Goal: Check status: Check status

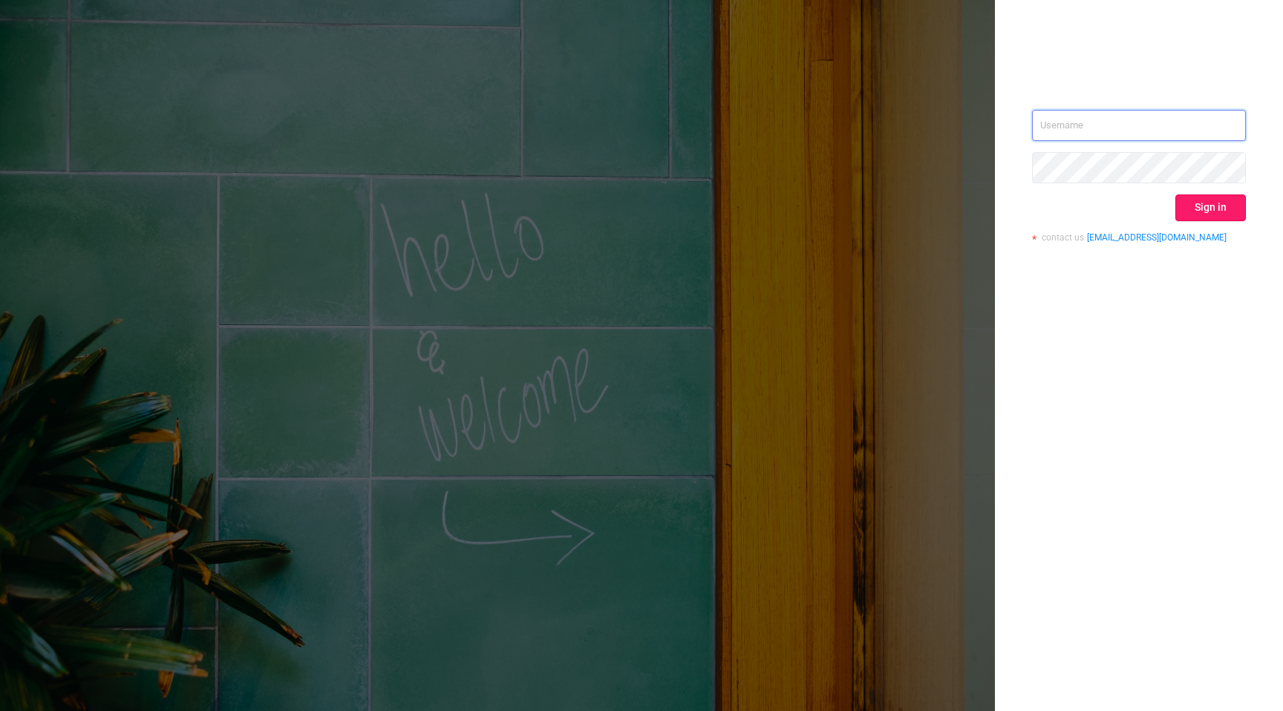
type input "[EMAIL_ADDRESS][DOMAIN_NAME]"
click at [1211, 208] on button "Sign in" at bounding box center [1210, 207] width 71 height 27
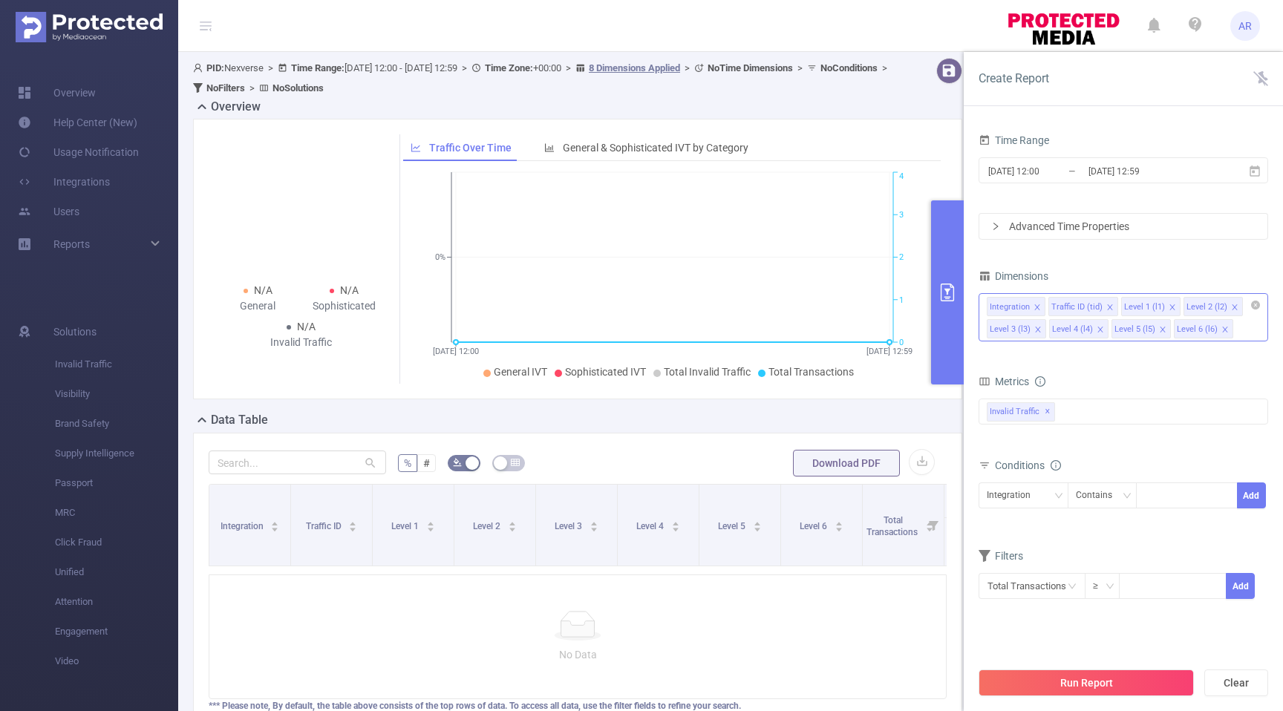
click at [1168, 304] on icon "icon: close" at bounding box center [1171, 307] width 7 height 7
click at [1168, 305] on icon "icon: close" at bounding box center [1171, 307] width 7 height 7
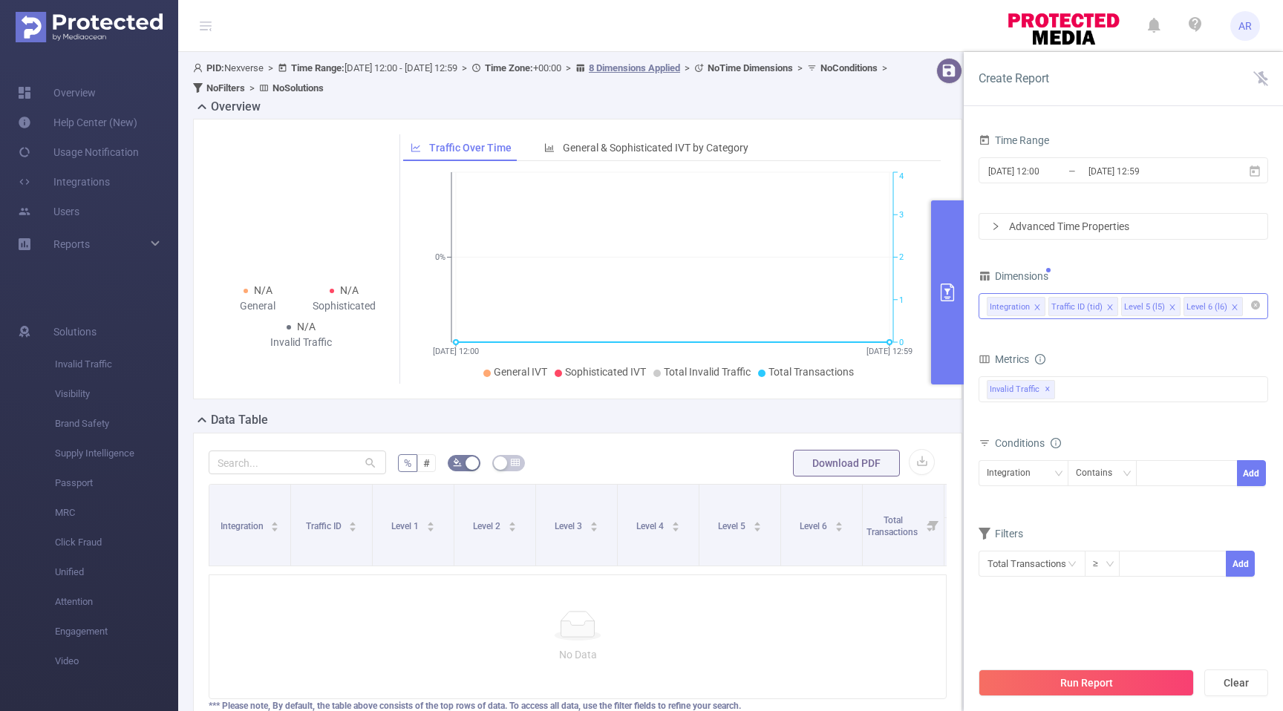
click at [1168, 305] on icon "icon: close" at bounding box center [1171, 307] width 7 height 7
click at [1168, 306] on div "Integration Traffic ID (tid)" at bounding box center [1122, 306] width 273 height 24
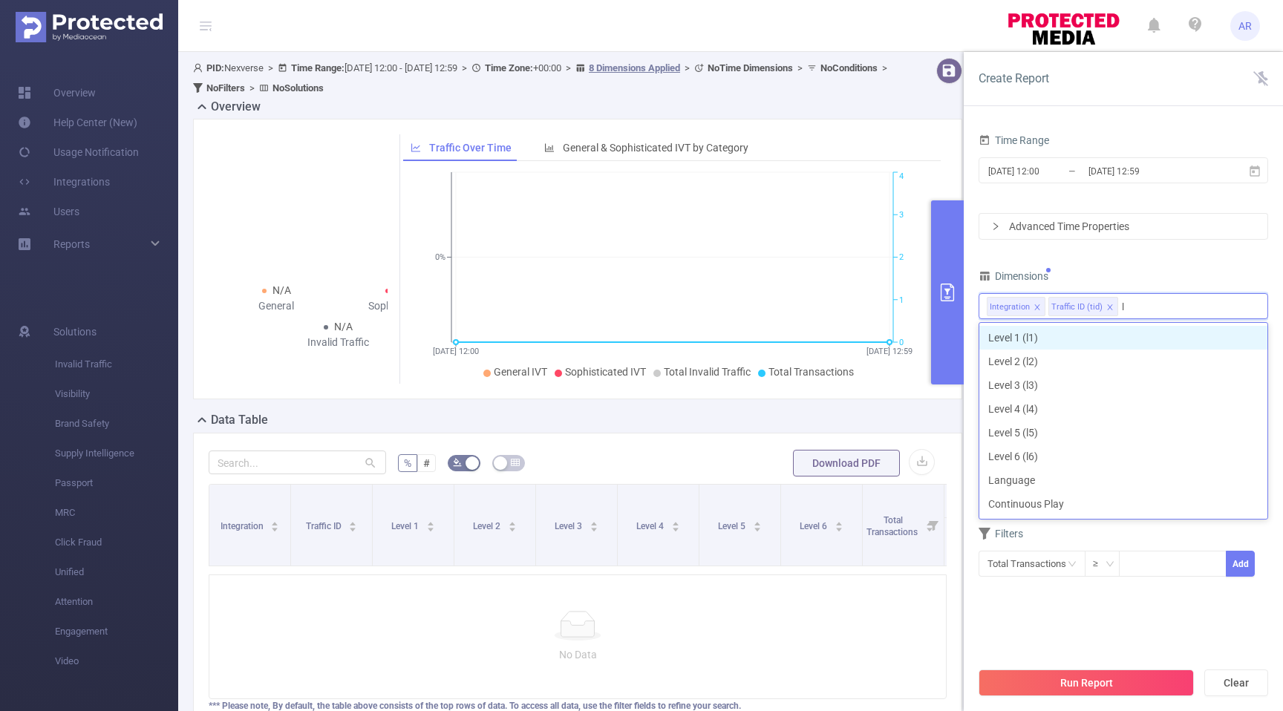
type input "l"
click at [897, 405] on div "N/A General N/A Sophisticated N/A Invalid Traffic Traffic Over Time General & S…" at bounding box center [577, 265] width 781 height 292
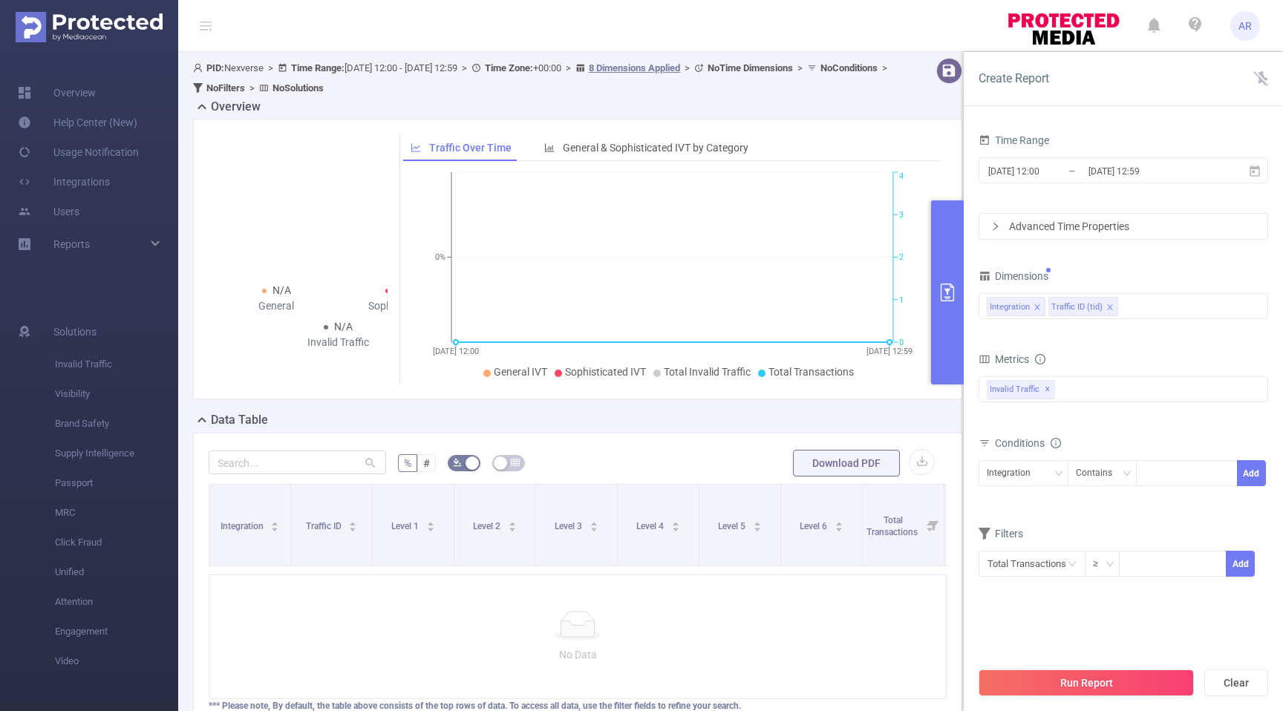
click at [1035, 232] on div "Advanced Time Properties" at bounding box center [1123, 226] width 288 height 25
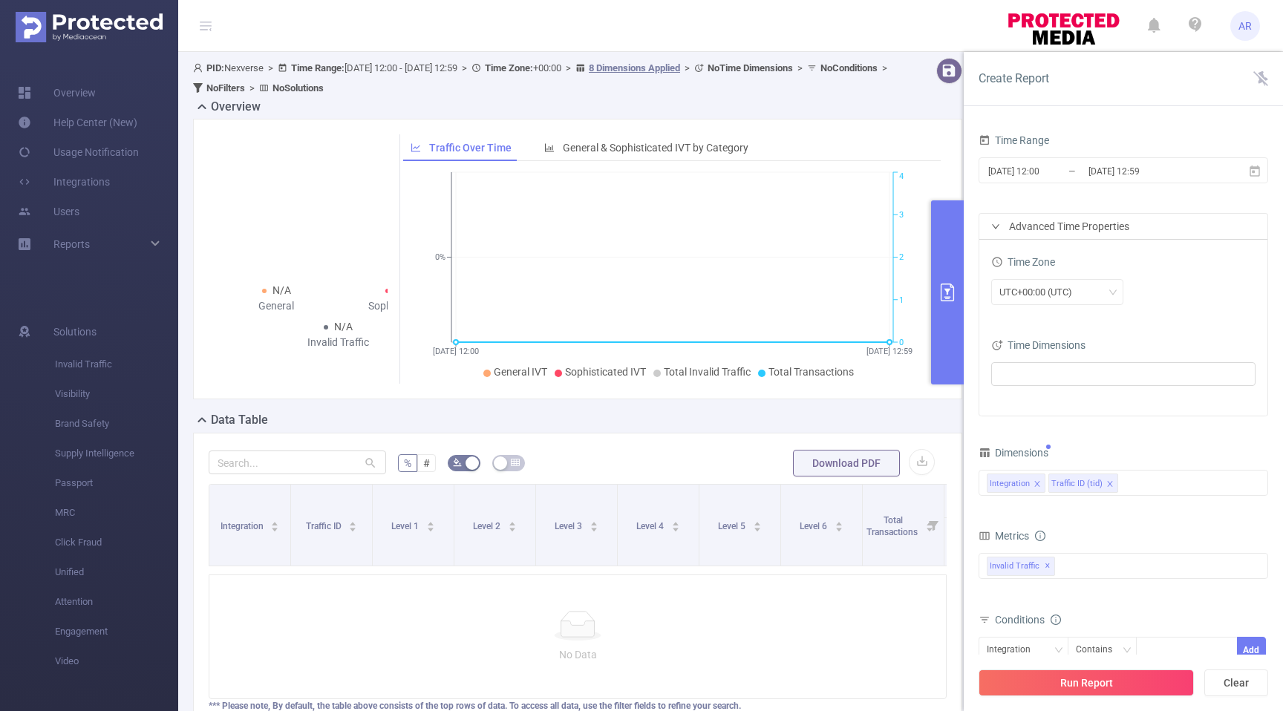
click at [1034, 231] on div "Advanced Time Properties" at bounding box center [1123, 226] width 288 height 25
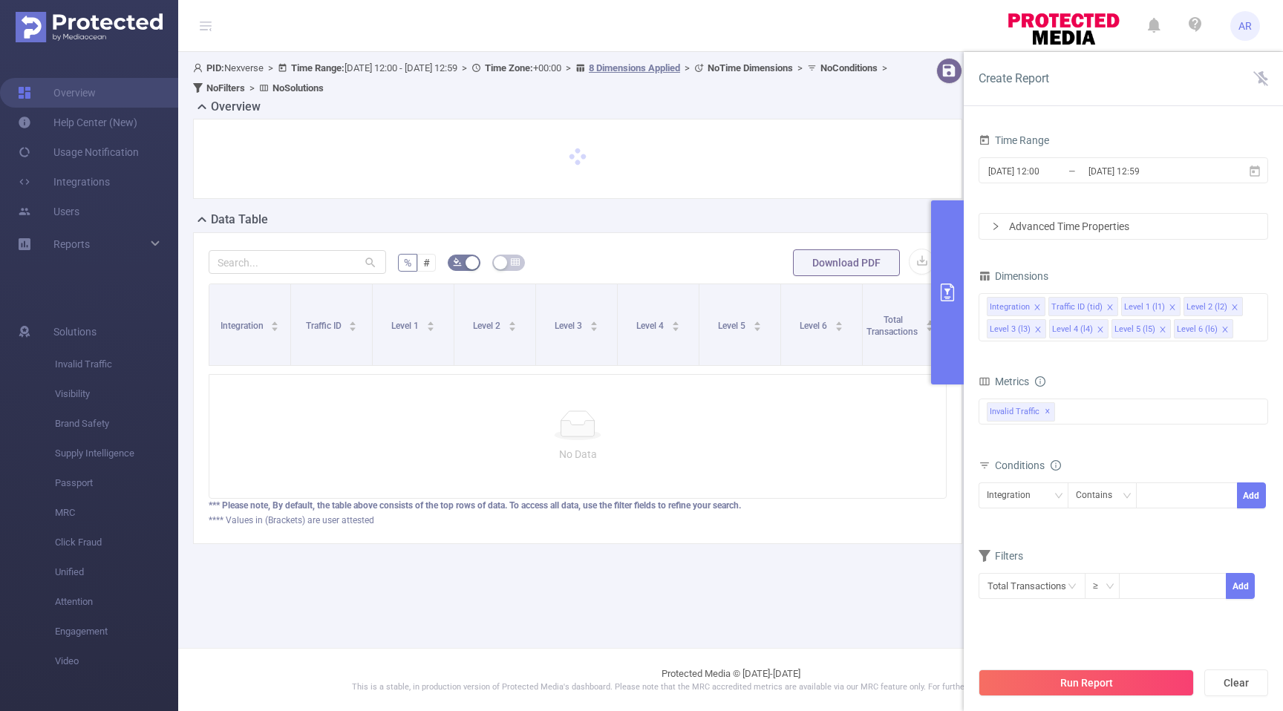
click at [1246, 330] on div "Integration Traffic ID (tid) Level 1 (l1) Level 2 (l2) Level 3 (l3) Level 4 (l4…" at bounding box center [1122, 317] width 289 height 48
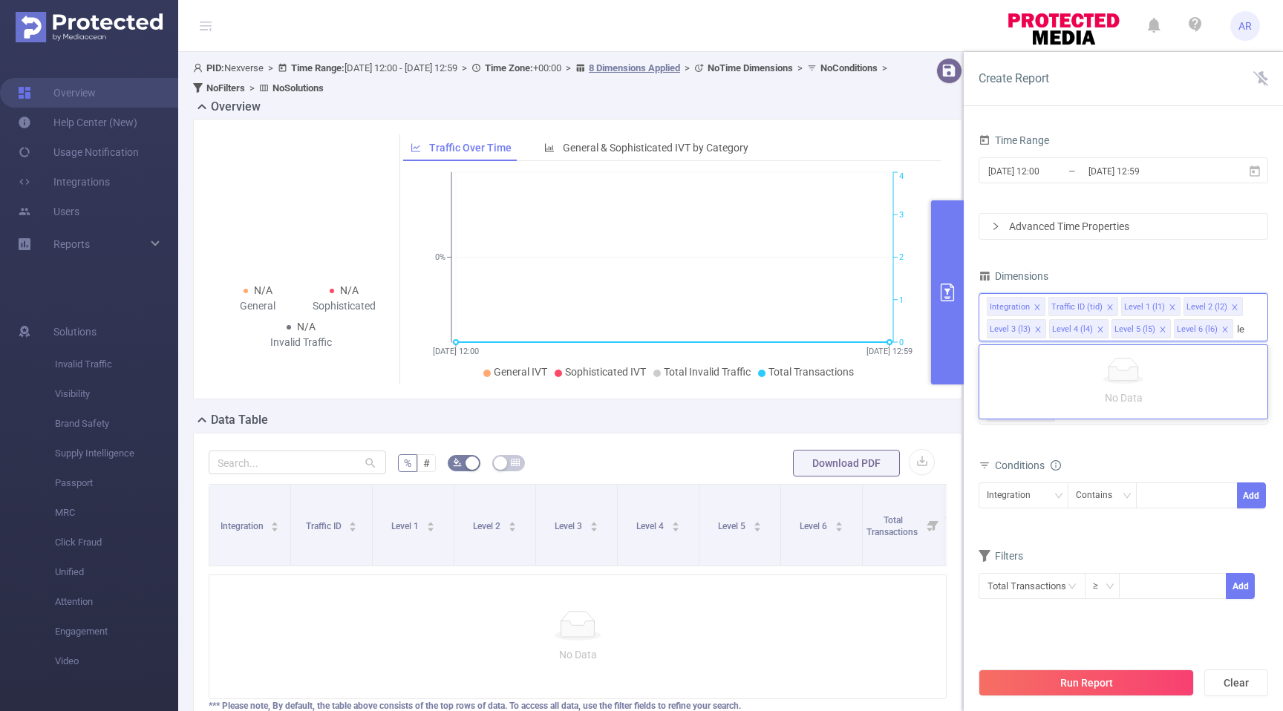
type input "l"
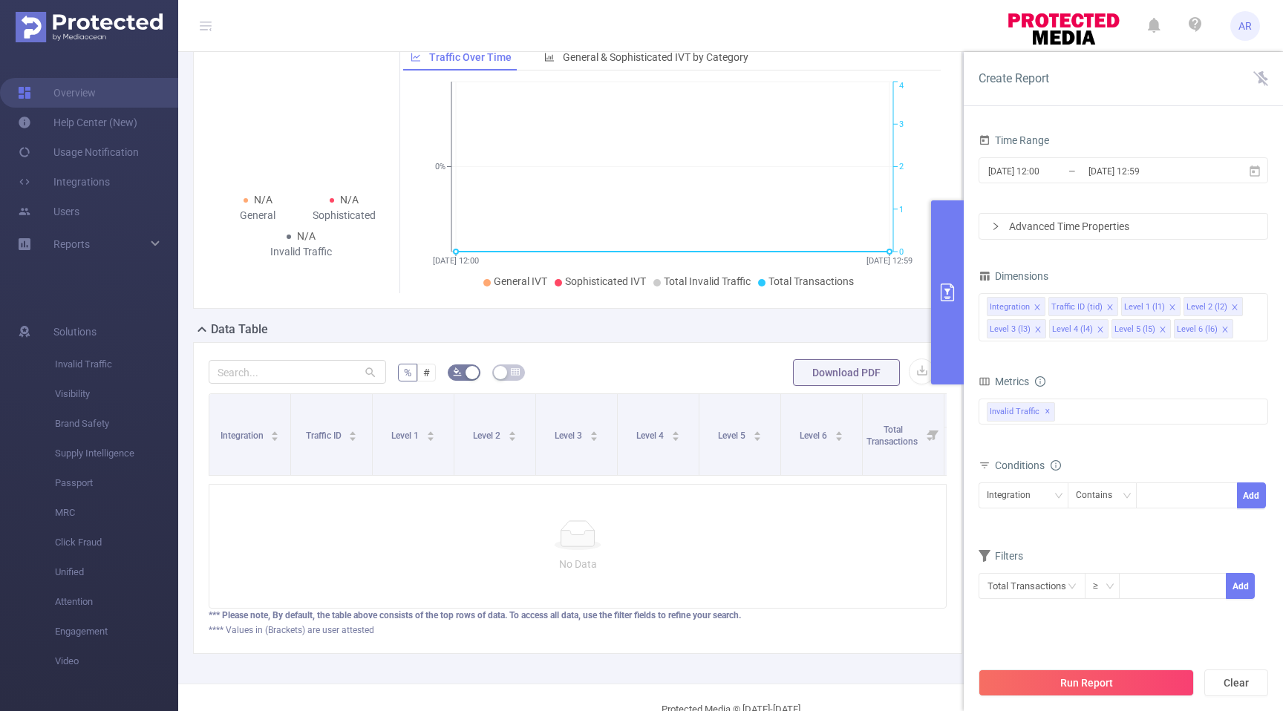
scroll to position [125, 0]
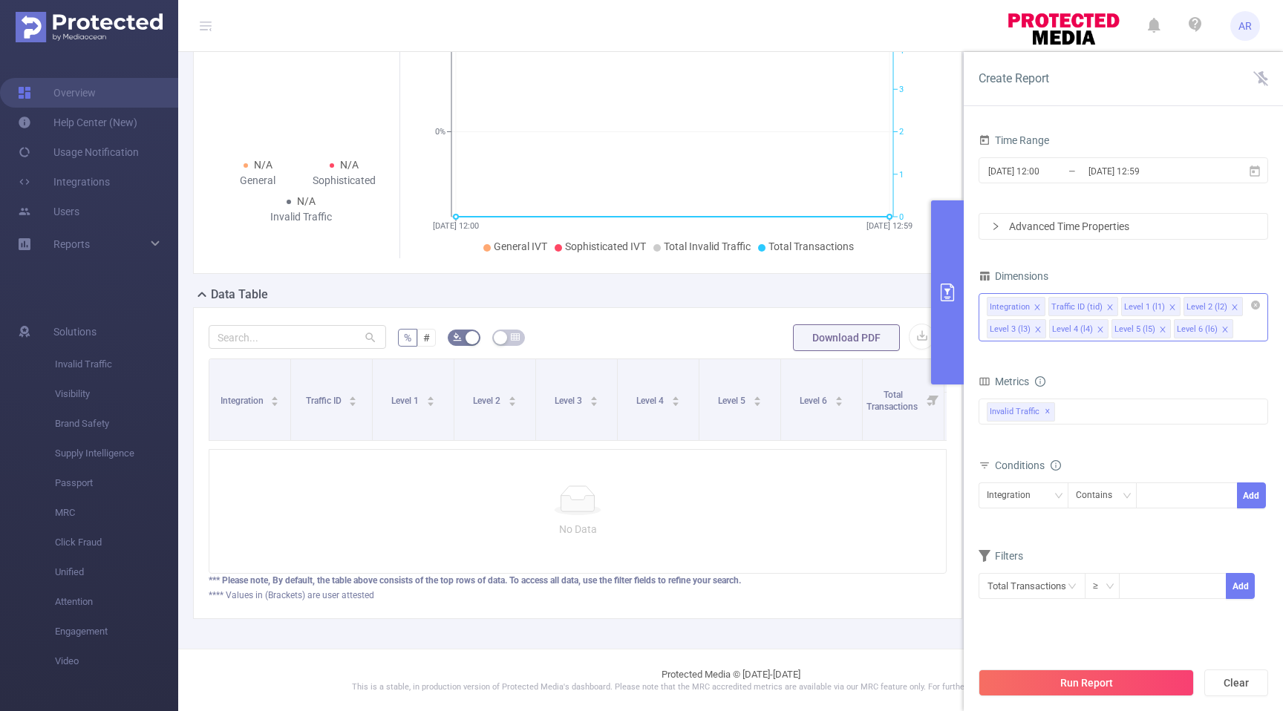
click at [1231, 306] on icon "icon: close" at bounding box center [1234, 307] width 7 height 7
click at [1168, 305] on icon "icon: close" at bounding box center [1171, 307] width 7 height 7
click at [1038, 330] on icon "icon: close" at bounding box center [1037, 329] width 7 height 7
click at [1142, 172] on input "[DATE] 12:59" at bounding box center [1147, 171] width 120 height 20
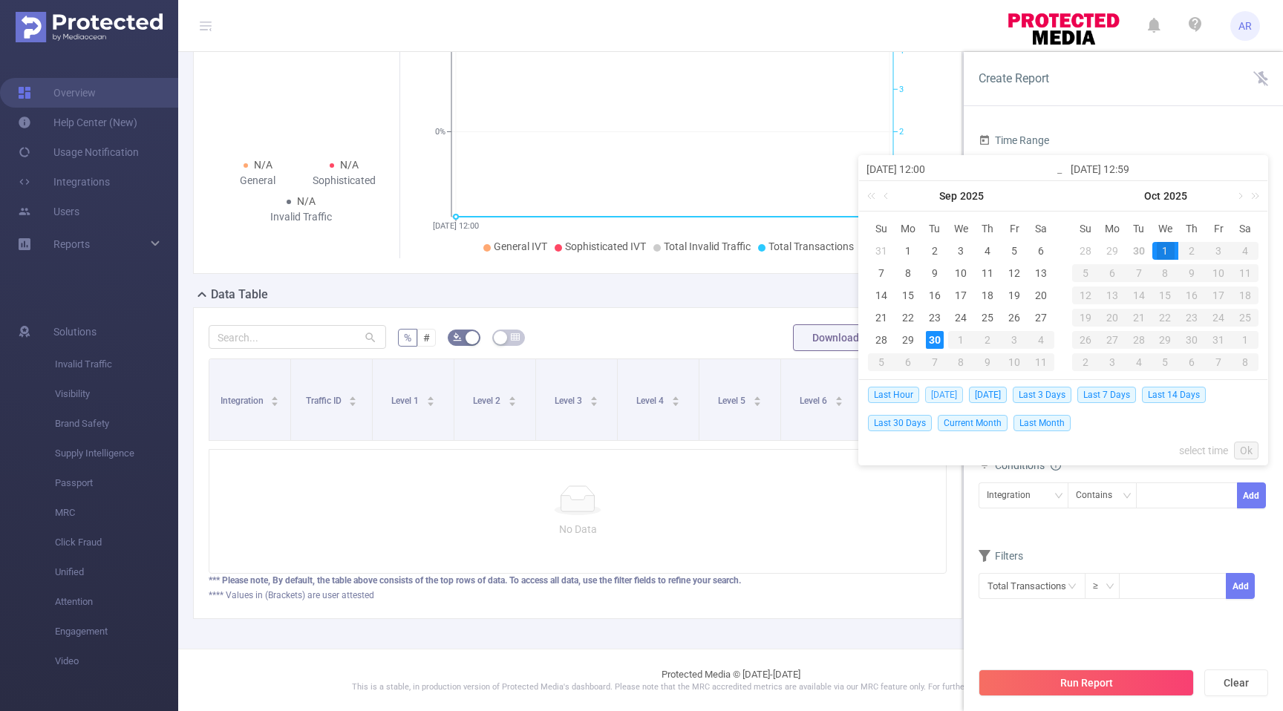
click at [949, 394] on span "Today" at bounding box center [944, 395] width 38 height 16
type input "2025-09-30 00:00"
type input "2025-09-30 23:59"
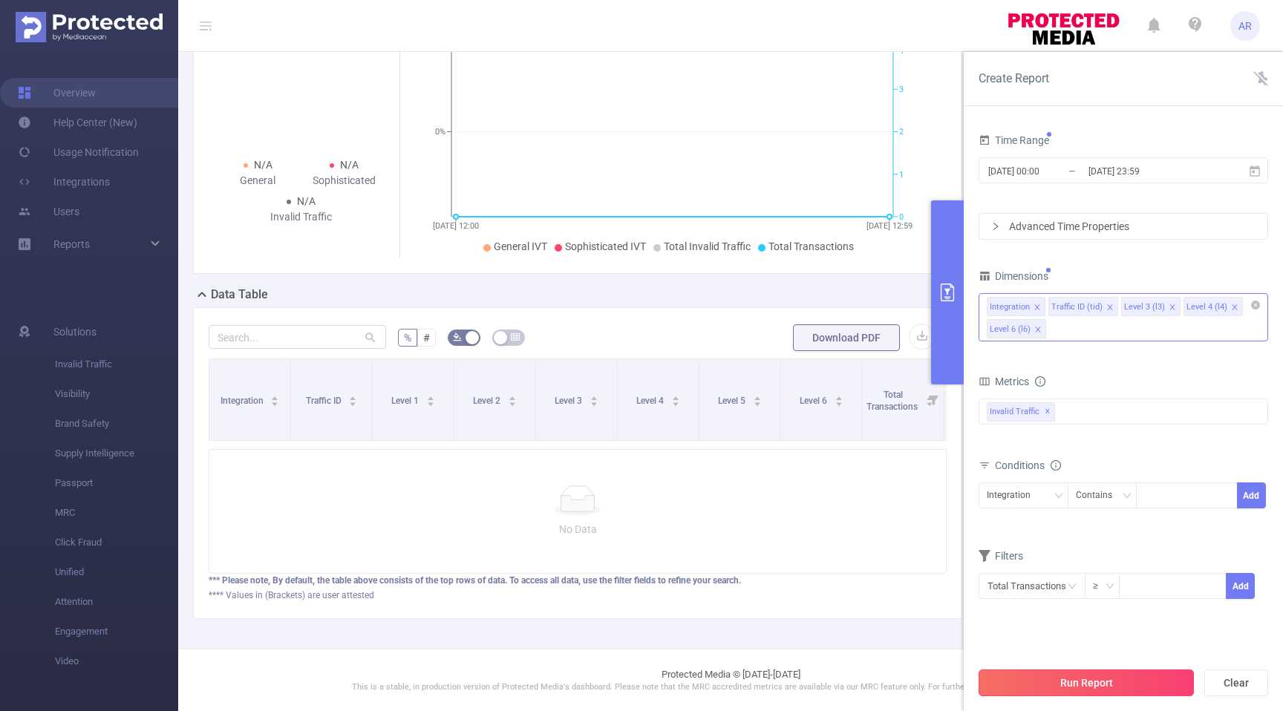
click at [1067, 688] on button "Run Report" at bounding box center [1085, 683] width 215 height 27
